Goal: Task Accomplishment & Management: Use online tool/utility

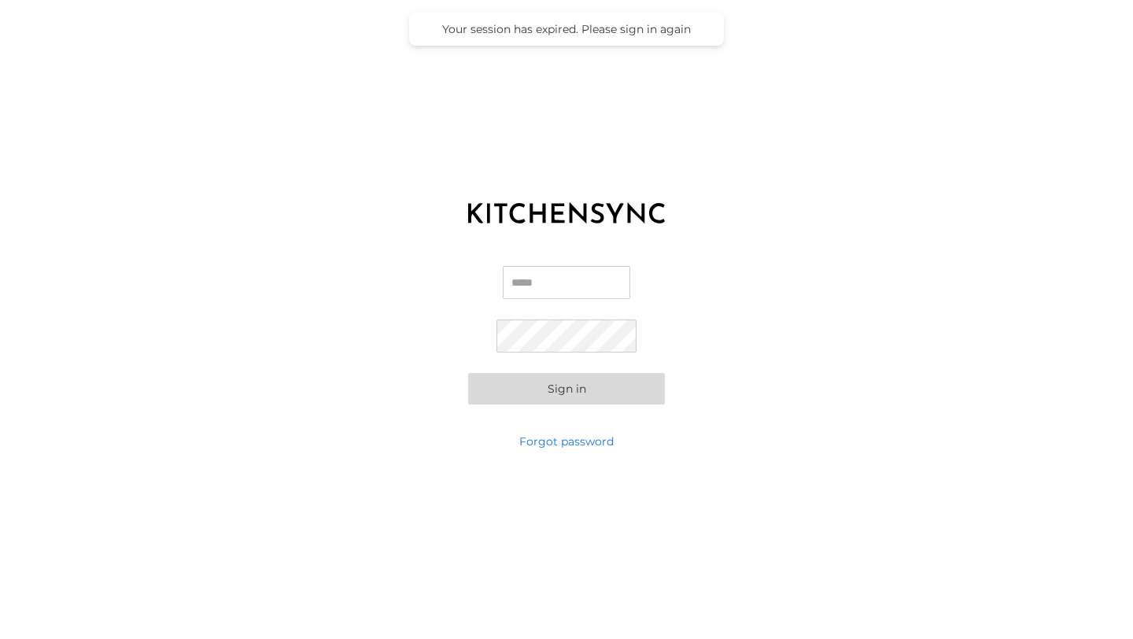
click at [552, 293] on input "Email" at bounding box center [566, 282] width 127 height 33
type input "**********"
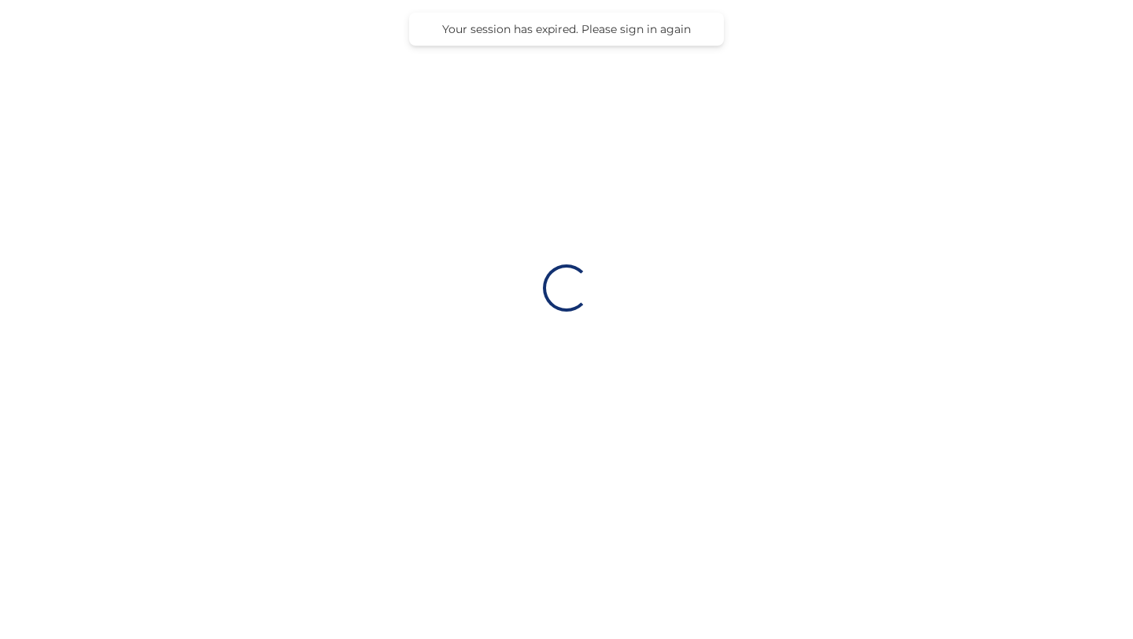
click at [550, 386] on div "Loading…" at bounding box center [566, 288] width 1133 height 576
